Goal: Information Seeking & Learning: Learn about a topic

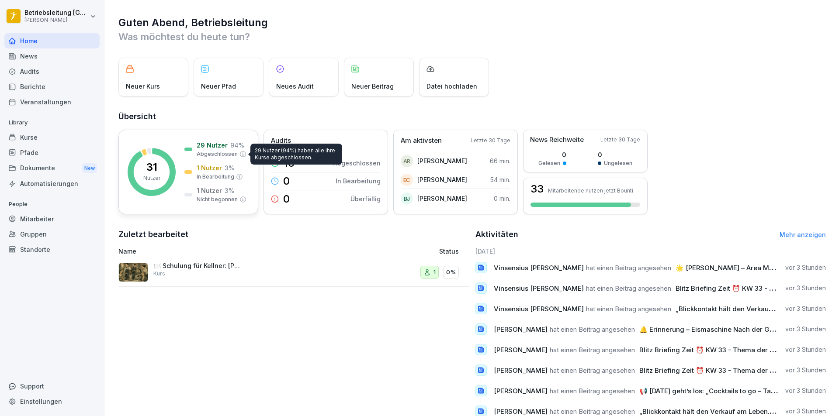
click at [239, 149] on p "94 %" at bounding box center [237, 145] width 14 height 9
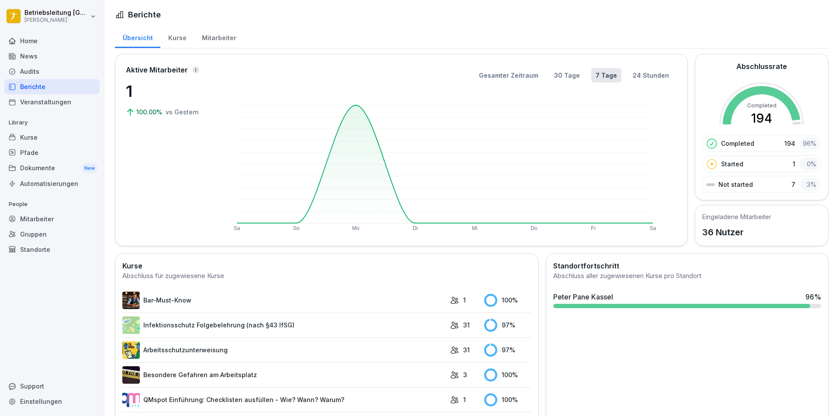
click at [235, 41] on div "Mitarbeiter" at bounding box center [219, 37] width 50 height 22
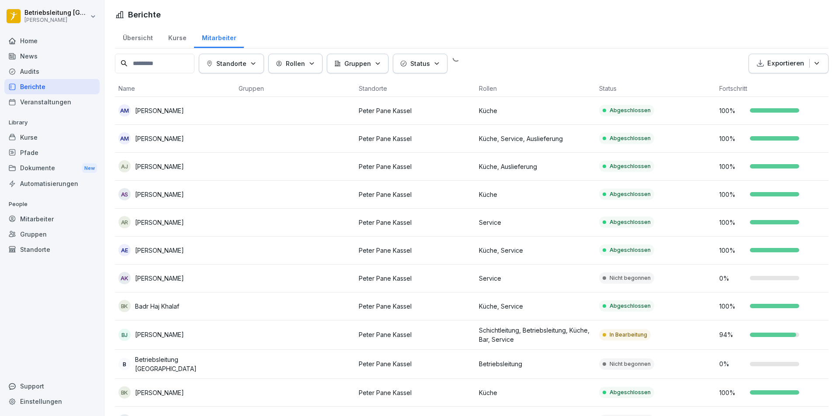
click at [231, 40] on div "Mitarbeiter" at bounding box center [219, 37] width 50 height 22
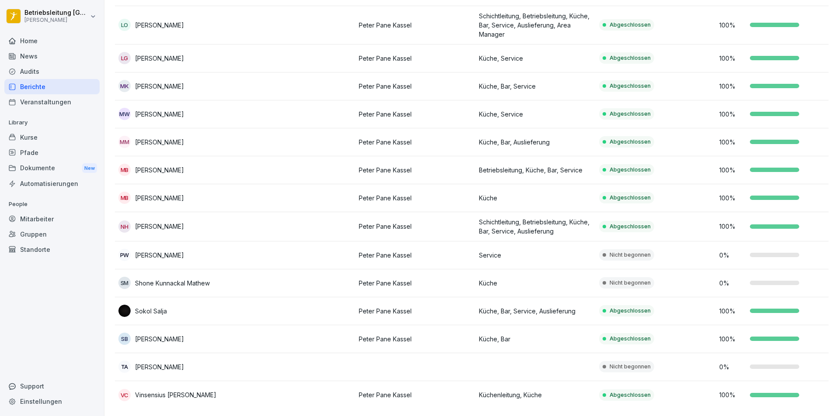
scroll to position [722, 0]
click at [524, 279] on p "Küche" at bounding box center [535, 283] width 113 height 9
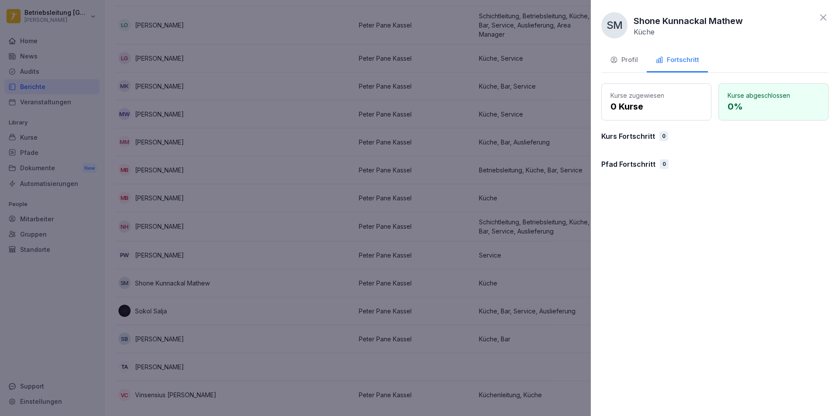
click at [433, 251] on div at bounding box center [419, 208] width 839 height 416
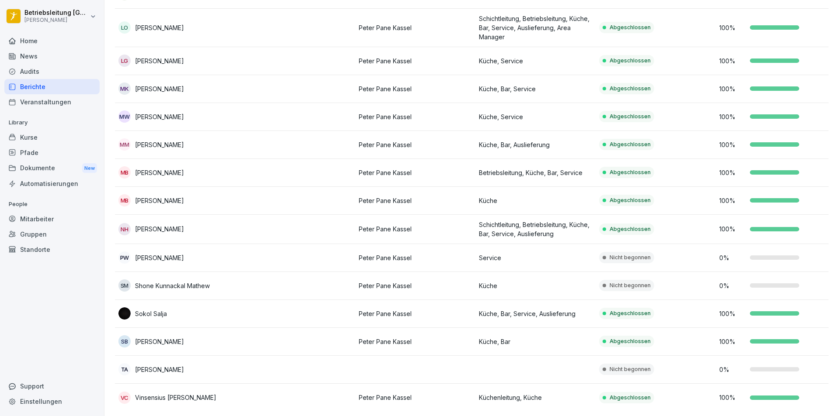
scroll to position [678, 0]
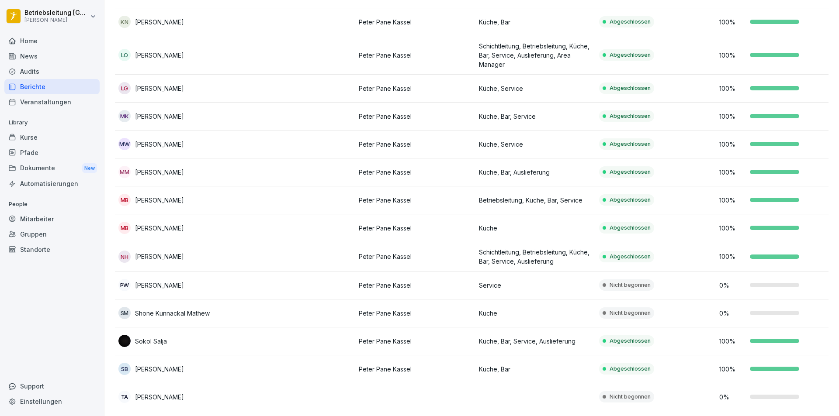
click at [542, 143] on p "Küche, Service" at bounding box center [535, 144] width 113 height 9
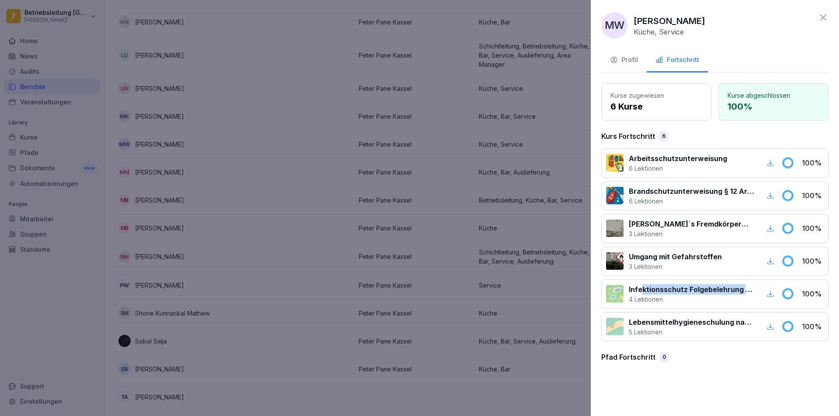
drag, startPoint x: 640, startPoint y: 291, endPoint x: 746, endPoint y: 291, distance: 105.7
click at [746, 291] on p "Infektionsschutz Folgebelehrung (nach §43 IfSG)" at bounding box center [691, 289] width 125 height 10
drag, startPoint x: 724, startPoint y: 301, endPoint x: 699, endPoint y: 300, distance: 25.4
click at [724, 301] on p "4 Lektionen" at bounding box center [691, 299] width 125 height 9
drag, startPoint x: 632, startPoint y: 289, endPoint x: 740, endPoint y: 295, distance: 108.1
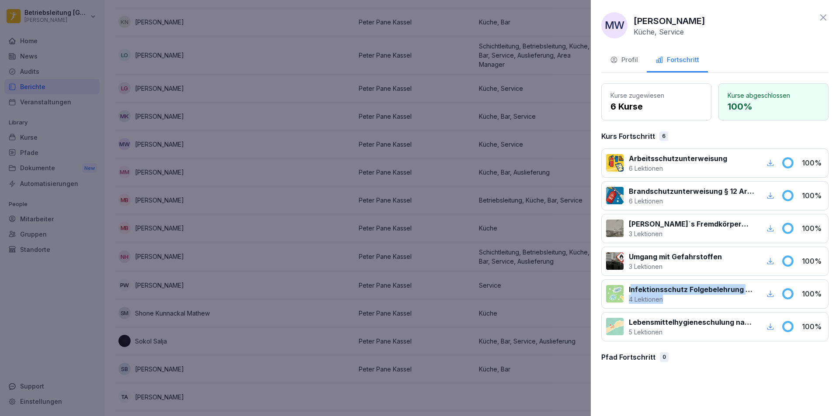
click at [740, 295] on div "Infektionsschutz Folgebelehrung (nach §43 IfSG) 4 Lektionen" at bounding box center [691, 294] width 125 height 20
drag, startPoint x: 733, startPoint y: 303, endPoint x: 732, endPoint y: 309, distance: 5.8
click at [733, 304] on p "4 Lektionen" at bounding box center [691, 299] width 125 height 9
click at [730, 265] on div at bounding box center [743, 262] width 32 height 20
click at [767, 328] on icon "button" at bounding box center [770, 327] width 8 height 8
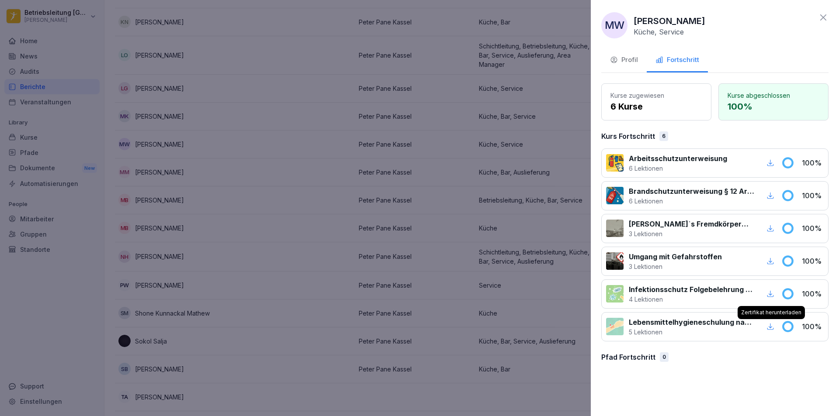
click at [293, 29] on div at bounding box center [419, 208] width 839 height 416
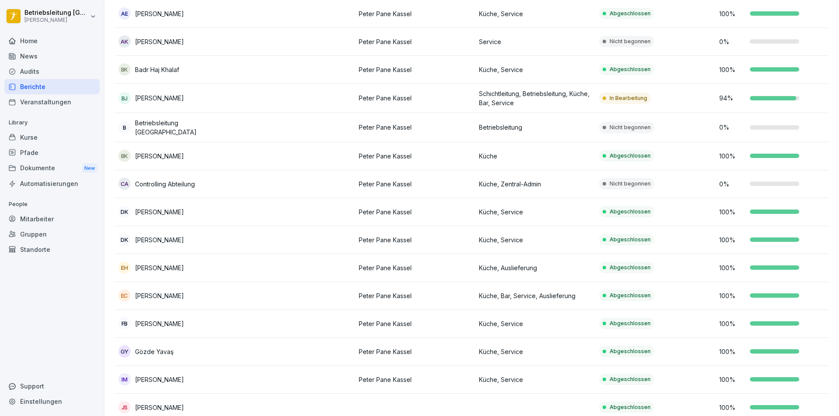
scroll to position [87, 0]
